Goal: Information Seeking & Learning: Check status

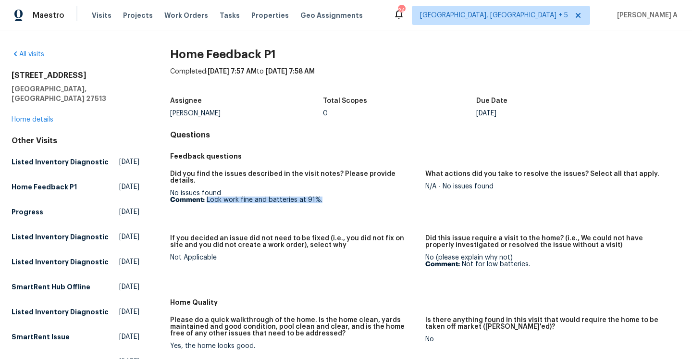
drag, startPoint x: 207, startPoint y: 192, endPoint x: 321, endPoint y: 196, distance: 114.0
click at [321, 197] on p "Comment: Lock work fine and batteries at 91%." at bounding box center [294, 200] width 248 height 7
copy p "Lock work fine and batteries at 91%."
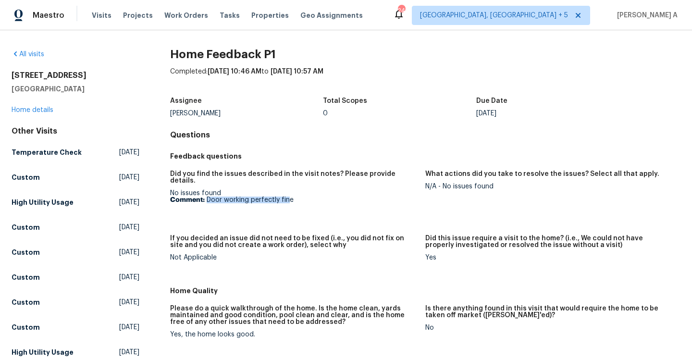
drag, startPoint x: 206, startPoint y: 195, endPoint x: 290, endPoint y: 195, distance: 84.1
click at [290, 197] on p "Comment: Door working perfectly fine" at bounding box center [294, 200] width 248 height 7
copy p "Door working perfectly fin"
copy p "Door working perfectly fine"
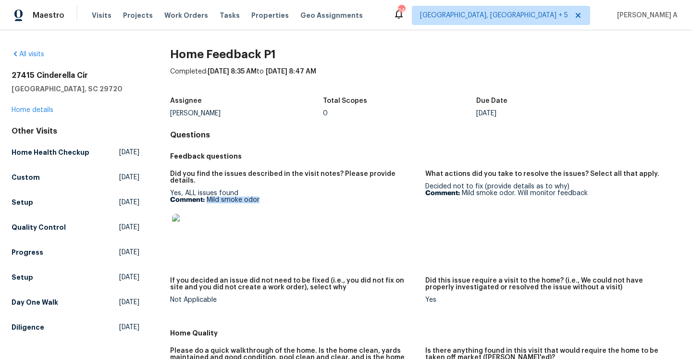
drag, startPoint x: 209, startPoint y: 193, endPoint x: 261, endPoint y: 193, distance: 52.4
click at [261, 197] on p "Comment: Mild smoke odor" at bounding box center [294, 200] width 248 height 7
copy p "Mild smoke odor"
drag, startPoint x: 430, startPoint y: 187, endPoint x: 568, endPoint y: 187, distance: 138.0
click at [568, 187] on div "Decided not to fix (provide details as to why) Comment: Mild smoke odor. Will m…" at bounding box center [549, 189] width 248 height 13
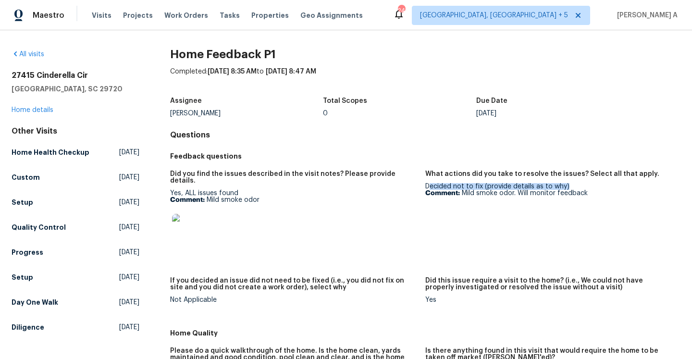
copy div "ecided not to fix (provide details as to why)"
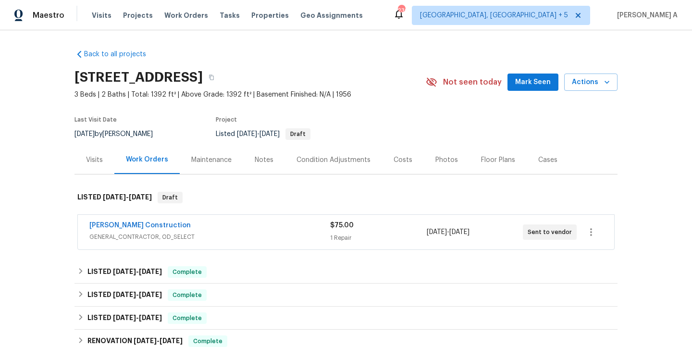
click at [232, 236] on span "GENERAL_CONTRACTOR, OD_SELECT" at bounding box center [209, 237] width 241 height 10
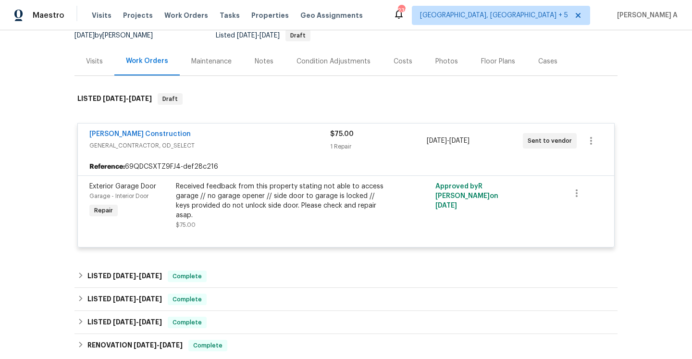
scroll to position [94, 0]
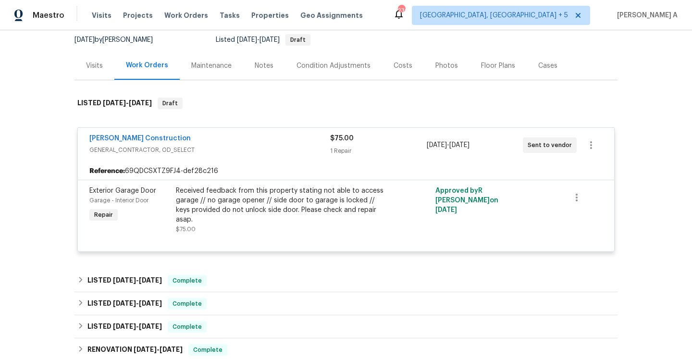
click at [101, 77] on div "Visits" at bounding box center [95, 65] width 40 height 28
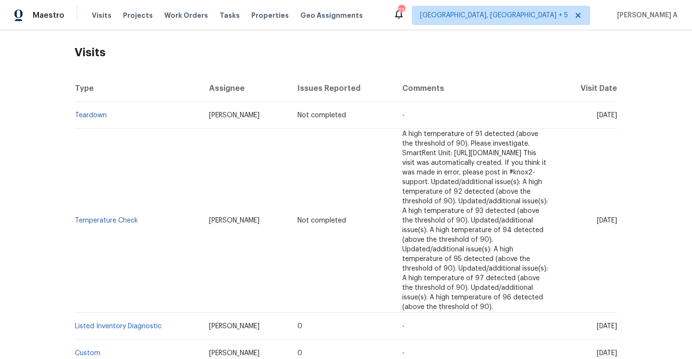
scroll to position [219, 0]
